Goal: Register for event/course

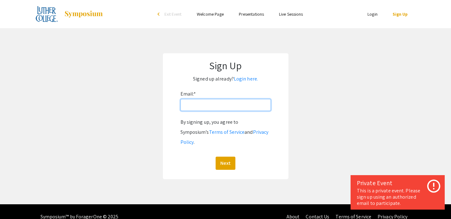
click at [196, 110] on input "Email: *" at bounding box center [225, 105] width 90 height 12
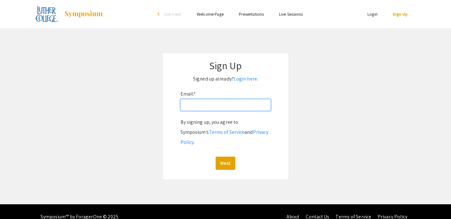
type input "rhodbr01@luther.edu"
click at [225, 157] on button "Next" at bounding box center [225, 163] width 20 height 13
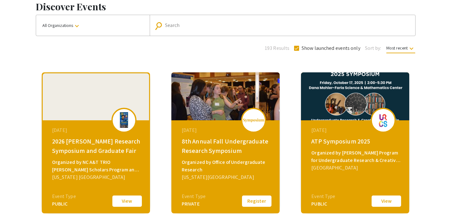
scroll to position [34, 0]
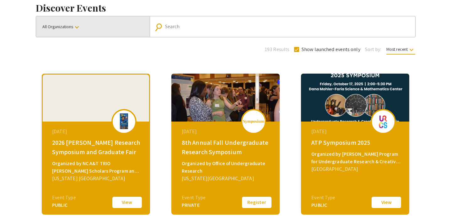
click at [80, 27] on mat-icon "keyboard_arrow_down" at bounding box center [77, 28] width 8 height 8
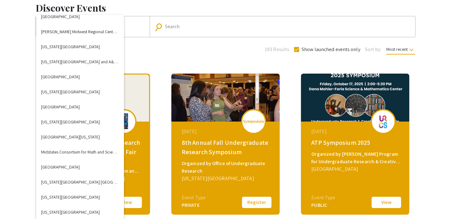
scroll to position [1068, 0]
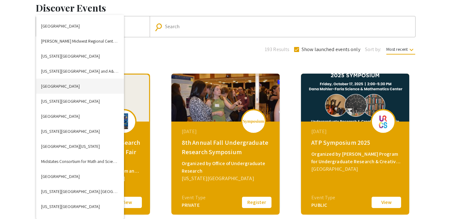
click at [56, 86] on button "[GEOGRAPHIC_DATA]" at bounding box center [80, 86] width 88 height 15
checkbox input "false"
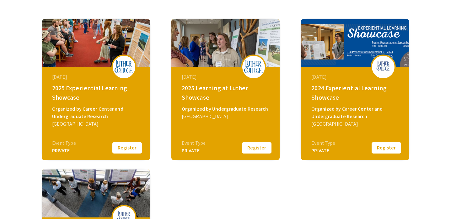
scroll to position [90, 0]
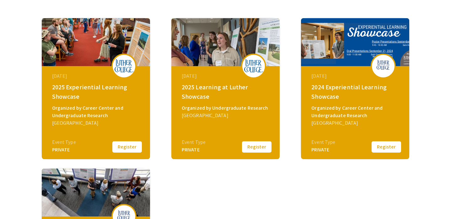
click at [119, 61] on img at bounding box center [123, 65] width 19 height 13
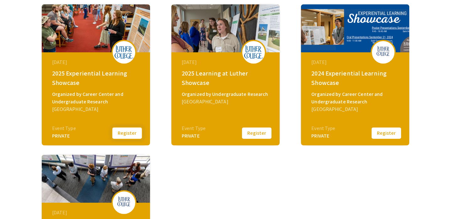
scroll to position [100, 0]
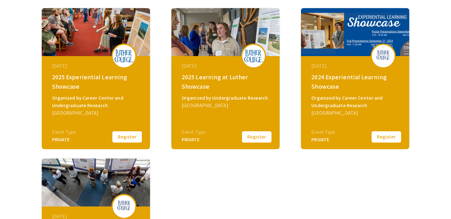
click at [110, 95] on div "Organized by Career Center and Undergraduate Research" at bounding box center [96, 101] width 89 height 15
click at [130, 43] on img at bounding box center [96, 32] width 108 height 48
click at [66, 143] on div "PRIVATE" at bounding box center [64, 140] width 24 height 8
click at [129, 138] on button "Register" at bounding box center [126, 136] width 31 height 13
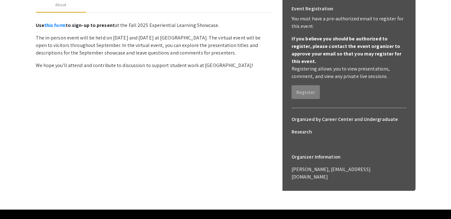
scroll to position [98, 0]
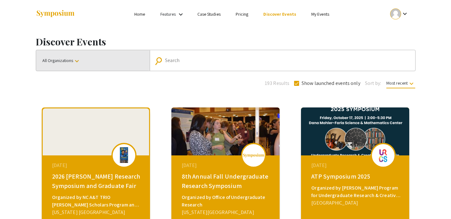
click at [81, 64] on mat-icon "keyboard_arrow_down" at bounding box center [77, 61] width 8 height 8
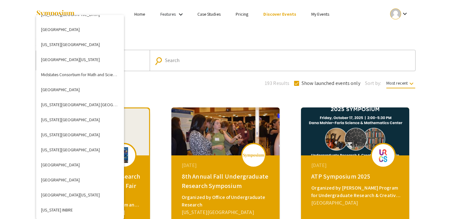
scroll to position [1111, 0]
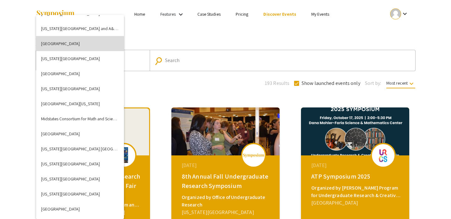
click at [57, 46] on button "[GEOGRAPHIC_DATA]" at bounding box center [80, 43] width 88 height 15
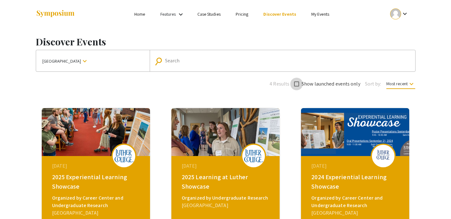
click at [300, 84] on label "Show launched events only" at bounding box center [327, 84] width 66 height 8
click at [296, 87] on input "Show launched events only" at bounding box center [296, 87] width 0 height 0
checkbox input "true"
click at [116, 136] on img at bounding box center [96, 132] width 108 height 48
click at [121, 153] on img at bounding box center [123, 155] width 19 height 13
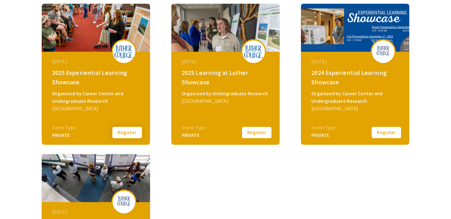
scroll to position [104, 0]
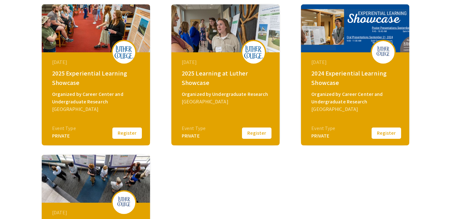
click at [122, 134] on button "Register" at bounding box center [126, 133] width 31 height 13
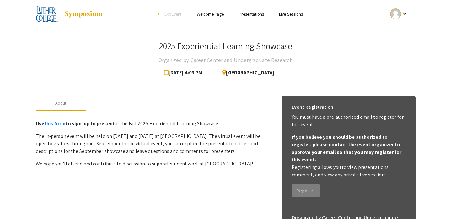
click at [246, 73] on span "[GEOGRAPHIC_DATA]" at bounding box center [245, 72] width 57 height 13
click at [213, 14] on link "Welcome Page" at bounding box center [210, 14] width 27 height 6
click at [247, 14] on link "Presentations" at bounding box center [251, 14] width 25 height 6
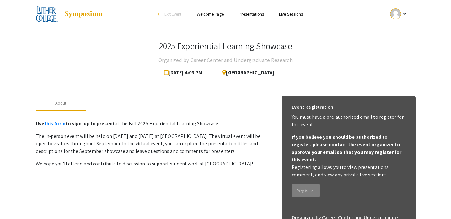
click at [246, 12] on link "Presentations" at bounding box center [251, 14] width 25 height 6
click at [246, 16] on link "Presentations" at bounding box center [251, 14] width 25 height 6
click at [245, 15] on link "Presentations" at bounding box center [251, 14] width 25 height 6
click at [405, 18] on div "keyboard_arrow_down" at bounding box center [399, 14] width 22 height 14
click at [255, 14] on div at bounding box center [225, 109] width 451 height 219
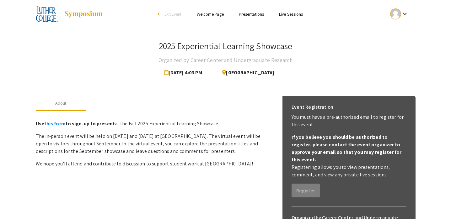
click at [248, 15] on link "Presentations" at bounding box center [251, 14] width 25 height 6
